Goal: Obtain resource: Download file/media

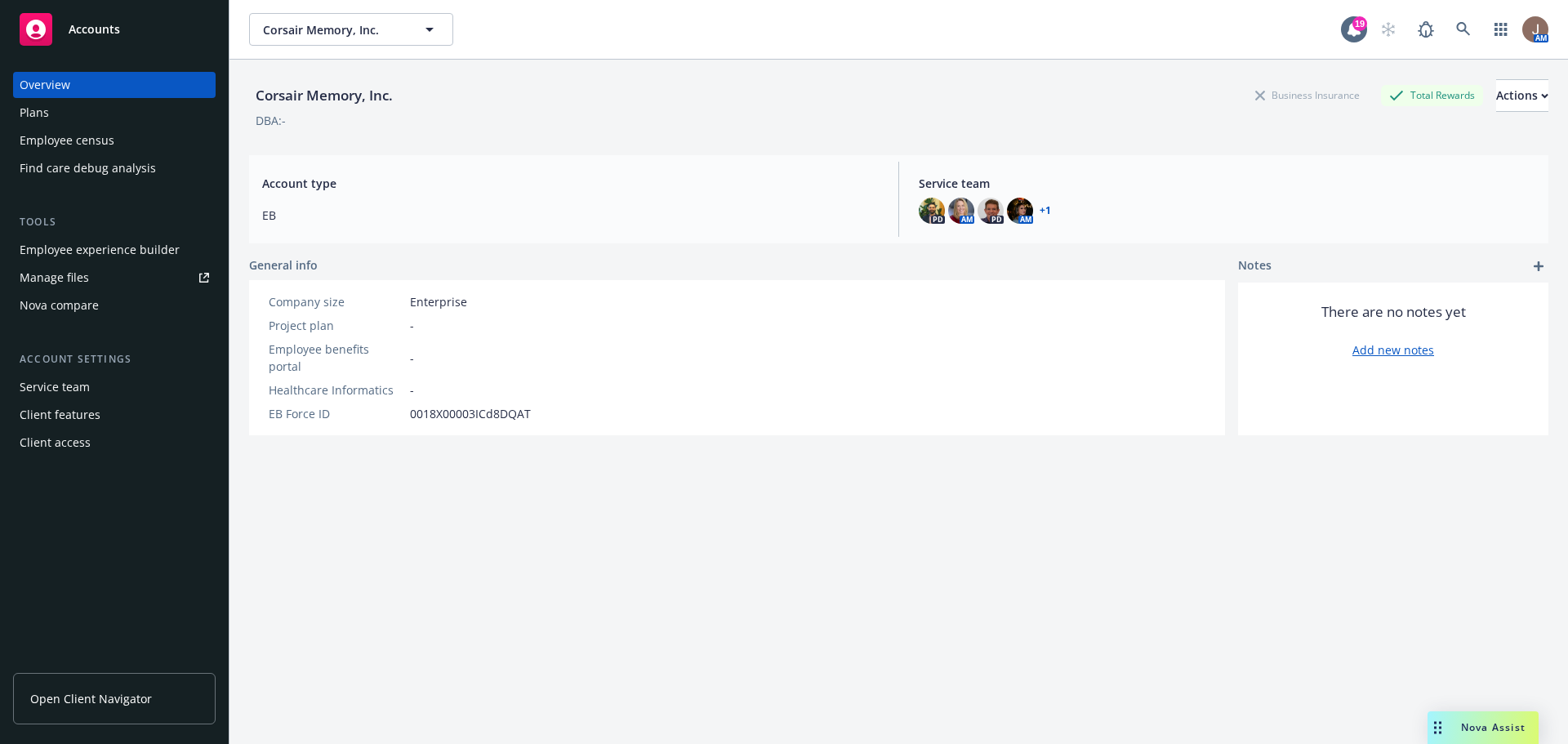
click at [81, 279] on div "Manage files" at bounding box center [55, 277] width 70 height 26
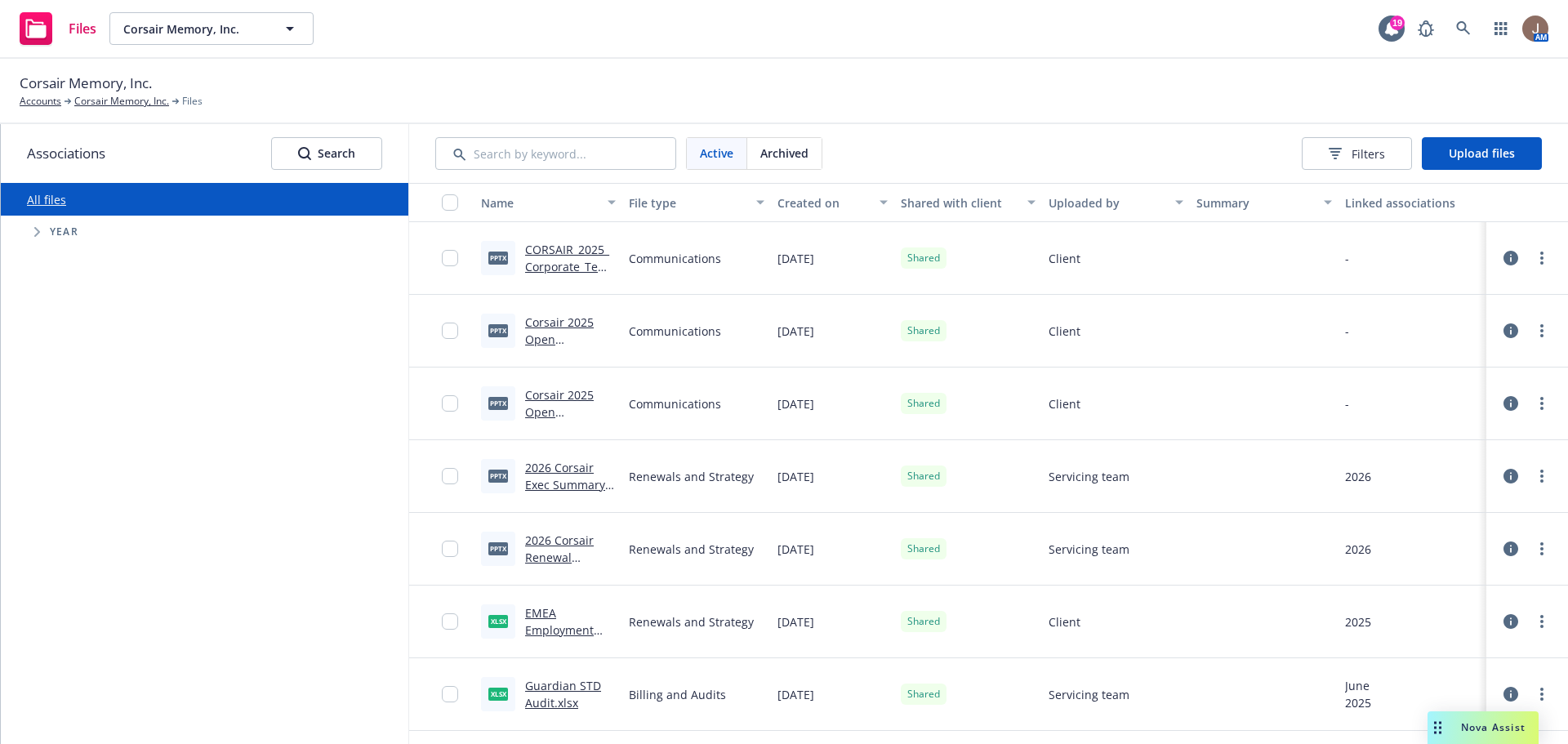
click at [548, 388] on link "Corsair 2025 Open Enrollment Presentation-GA+FL Final.pptx" at bounding box center [570, 429] width 91 height 84
click at [549, 328] on link "Corsair 2025 Open Enrollment Presentation-CA+others Final.pptx" at bounding box center [562, 365] width 73 height 101
click at [545, 340] on link "Corsair 2025 Open Enrollment Presentation-CA+others Final.pptx" at bounding box center [562, 365] width 73 height 101
